Goal: Task Accomplishment & Management: Manage account settings

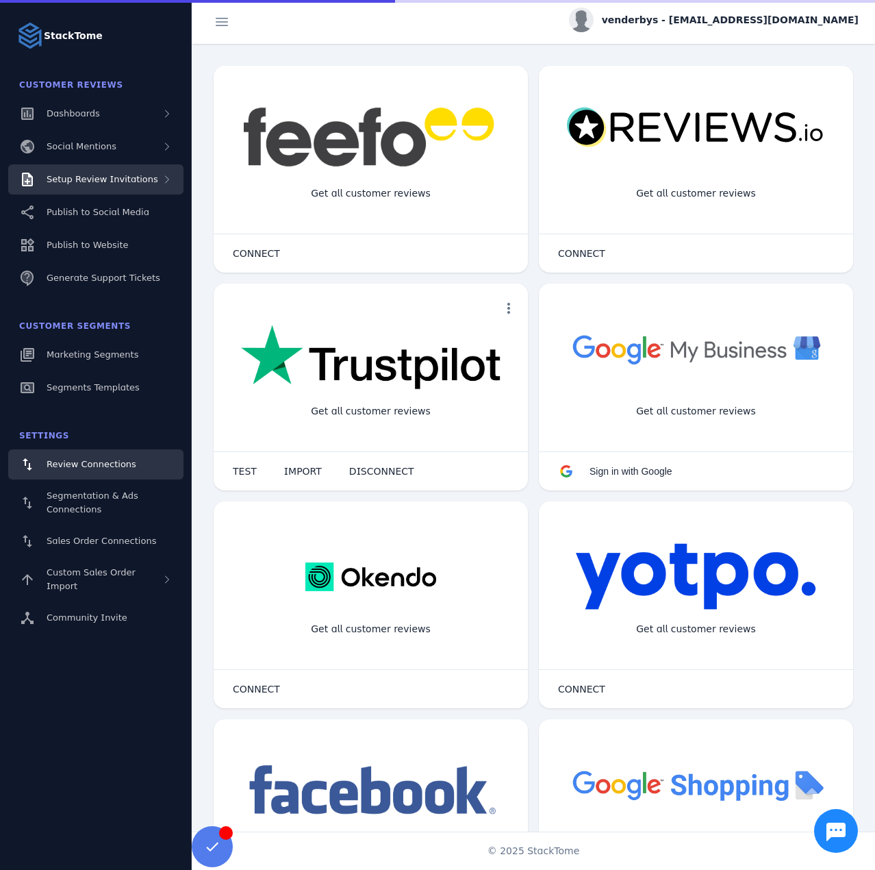
click at [102, 179] on span "Setup Review Invitations" at bounding box center [103, 179] width 112 height 10
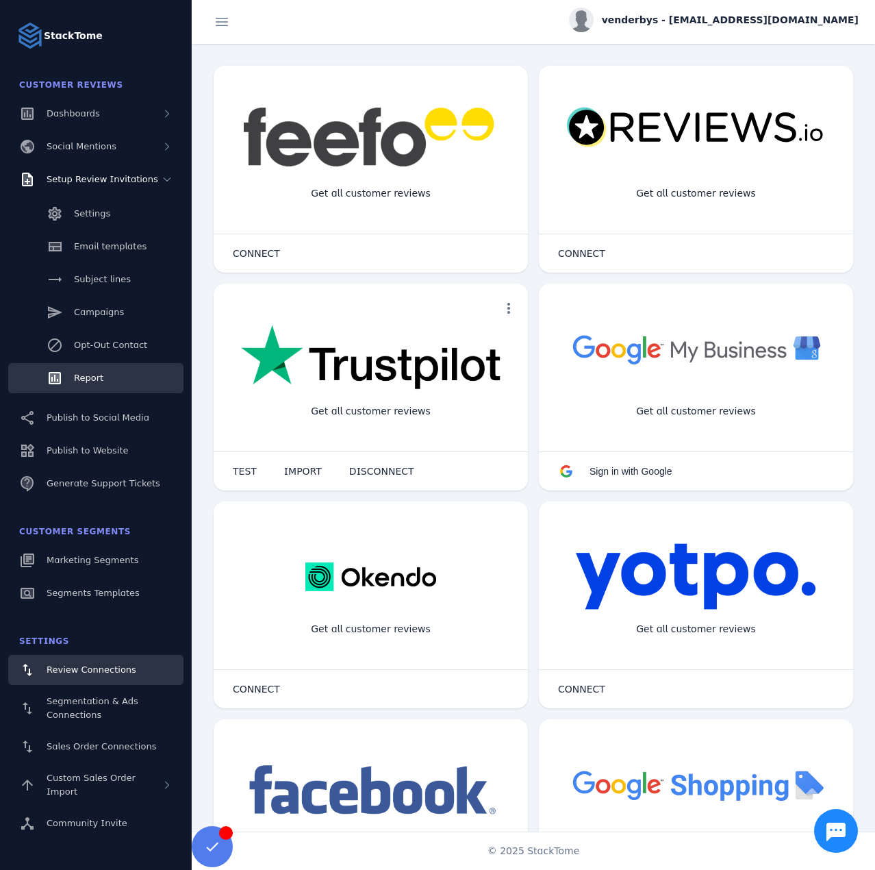
click at [109, 373] on link "Report" at bounding box center [95, 378] width 175 height 30
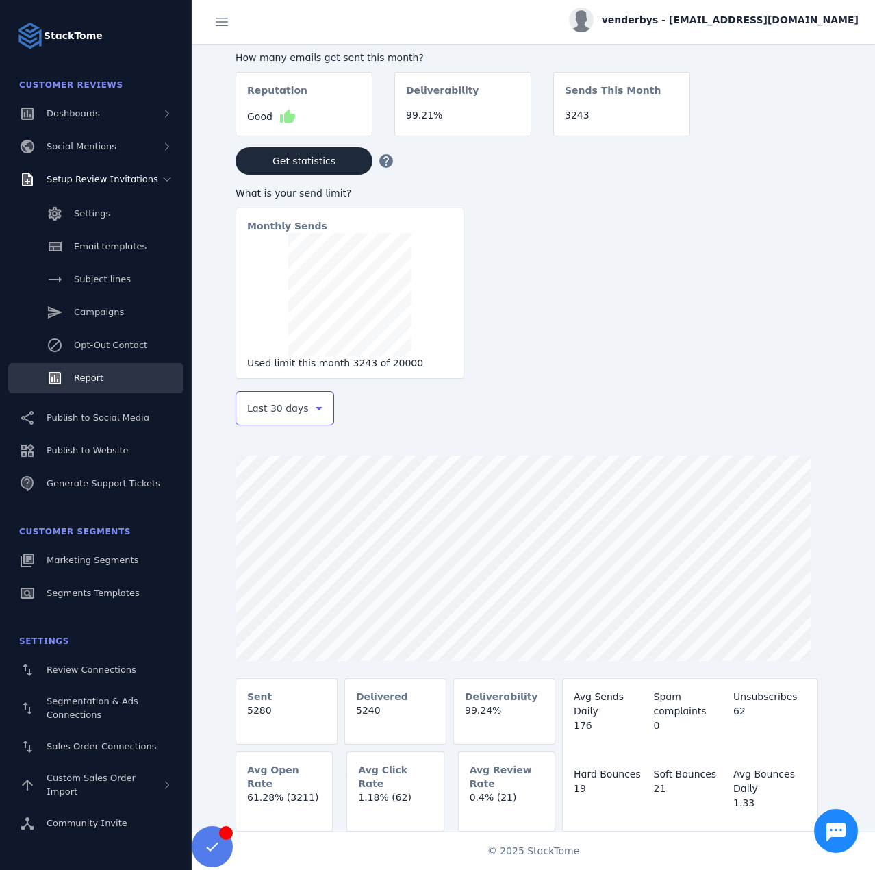
click at [272, 412] on span "Last 30 days" at bounding box center [278, 408] width 62 height 16
click at [277, 519] on span "Last 7 days" at bounding box center [274, 516] width 55 height 16
click at [742, 8] on div "venderbys - [EMAIL_ADDRESS][DOMAIN_NAME]" at bounding box center [714, 20] width 290 height 25
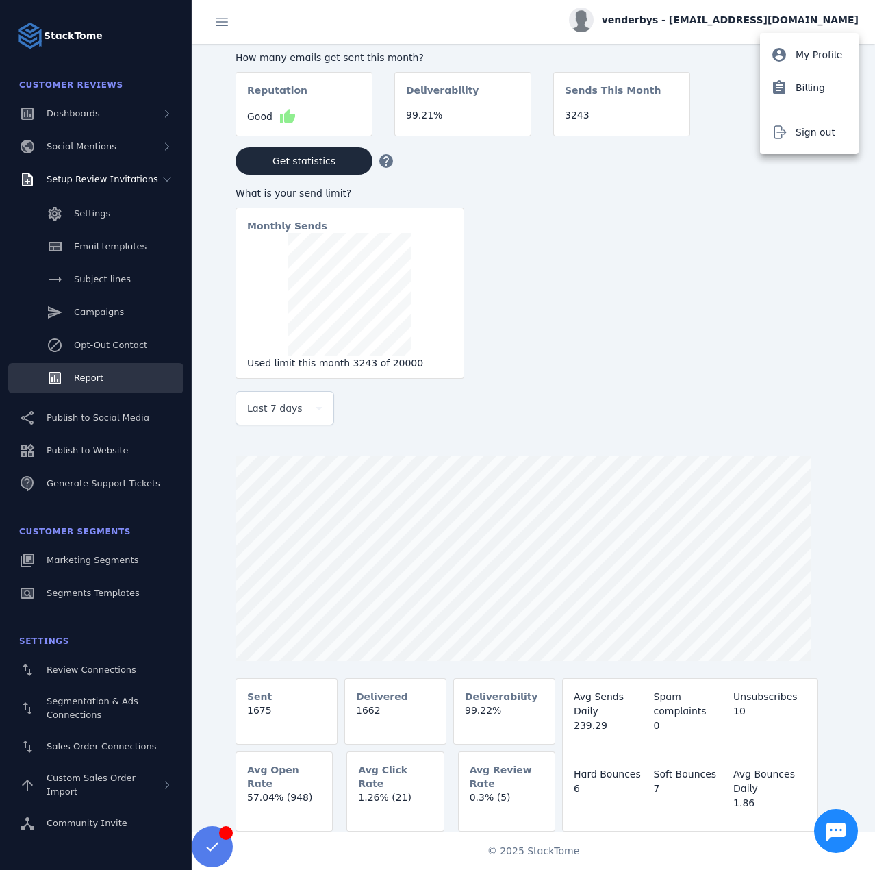
click at [795, 128] on button "Sign out" at bounding box center [809, 132] width 99 height 33
